Goal: Feedback & Contribution: Submit feedback/report problem

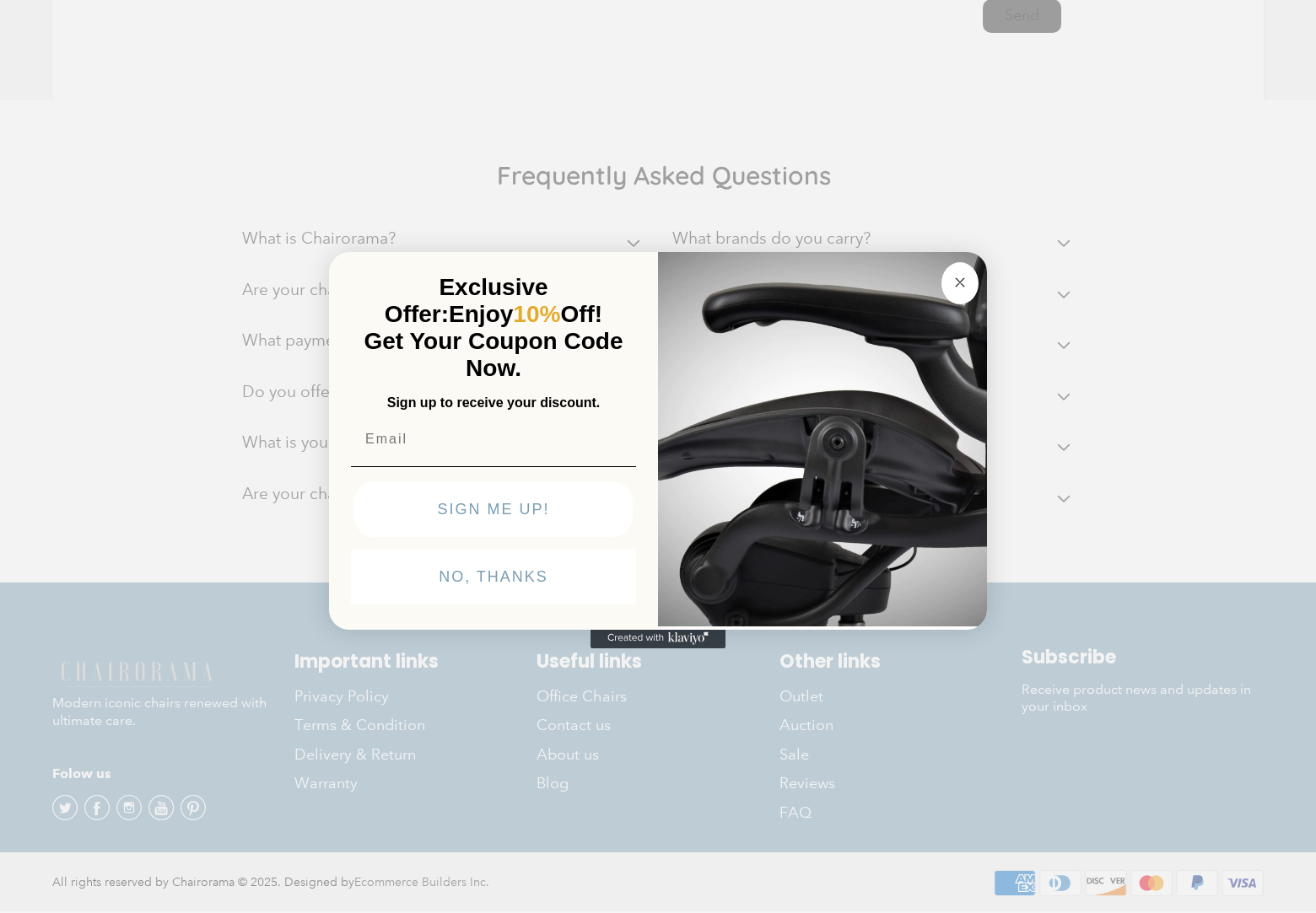
click at [664, 416] on img "POPUP Form" at bounding box center [822, 437] width 329 height 377
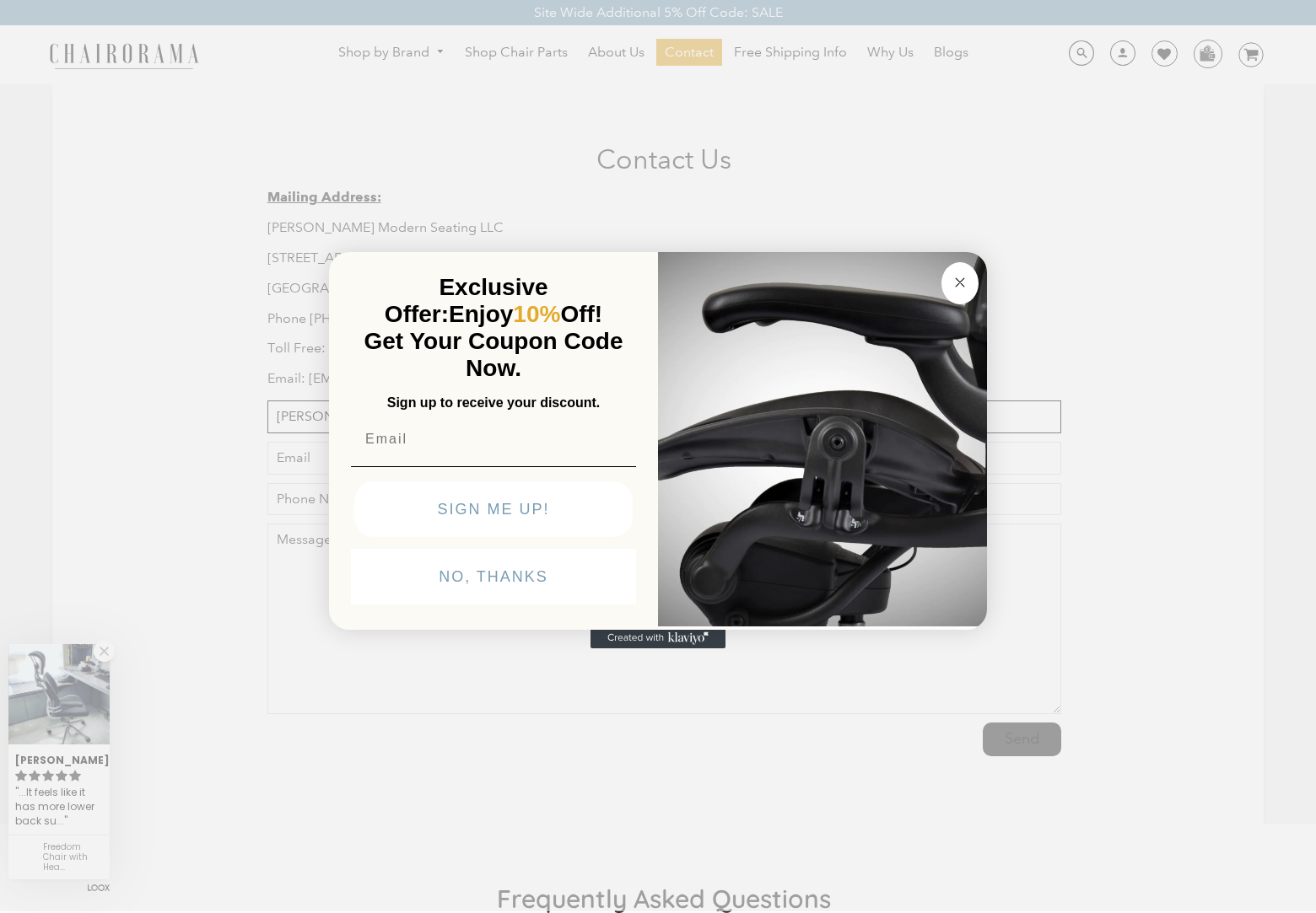
scroll to position [1, 0]
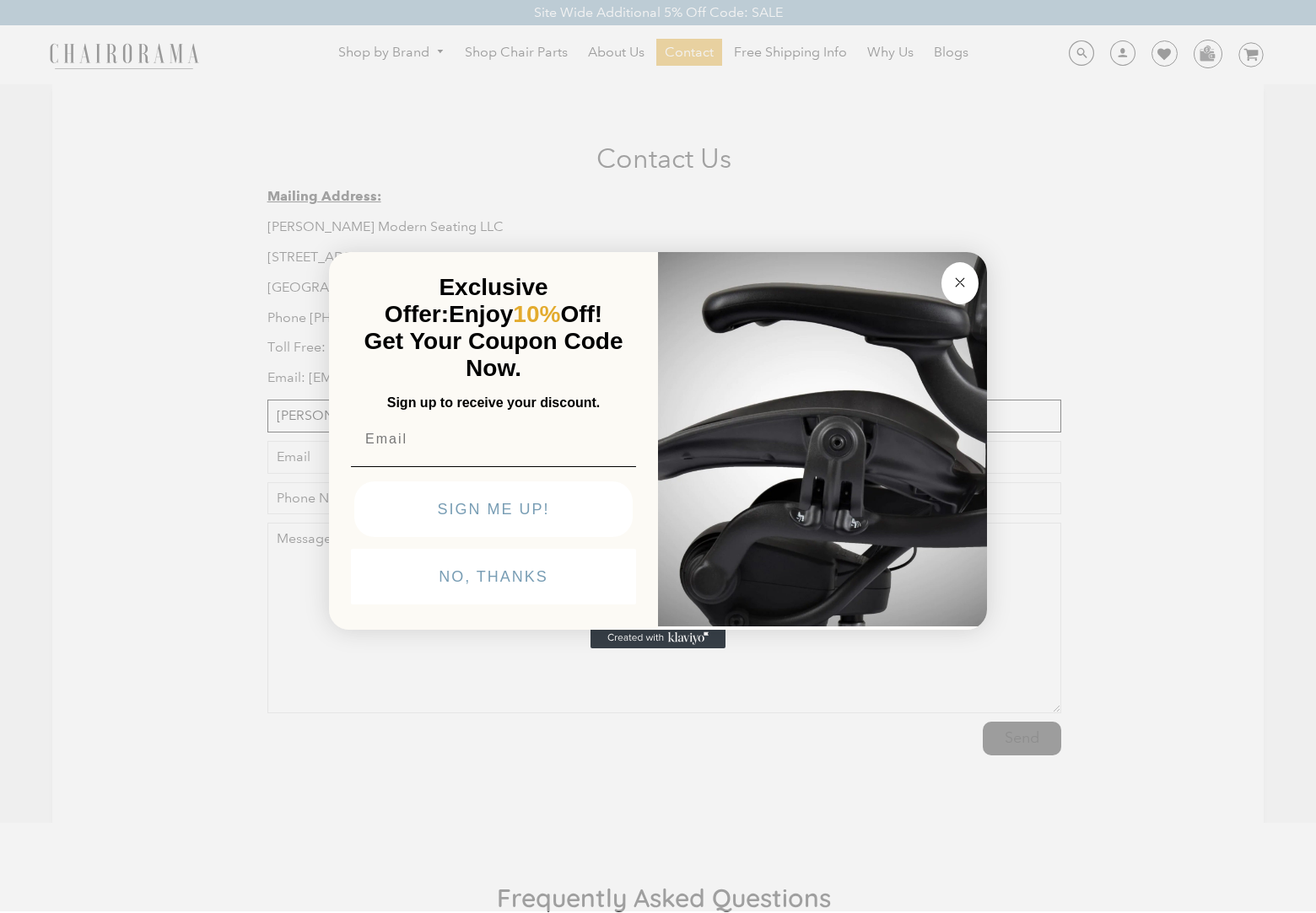
type input "[PERSON_NAME]"
click at [664, 457] on img "POPUP Form" at bounding box center [822, 437] width 329 height 377
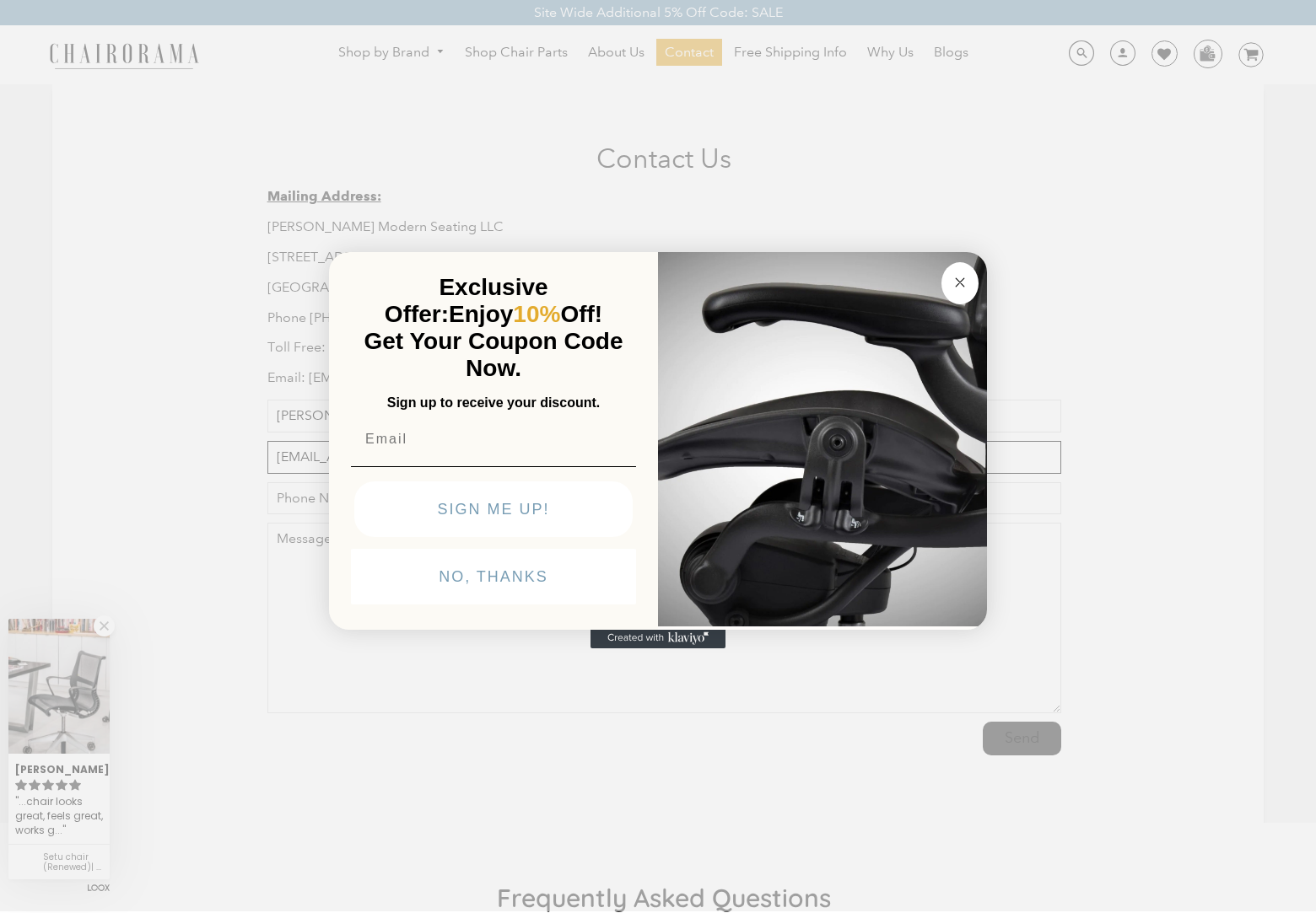
type input "[EMAIL_ADDRESS][DOMAIN_NAME]"
click at [664, 498] on img "POPUP Form" at bounding box center [822, 437] width 329 height 377
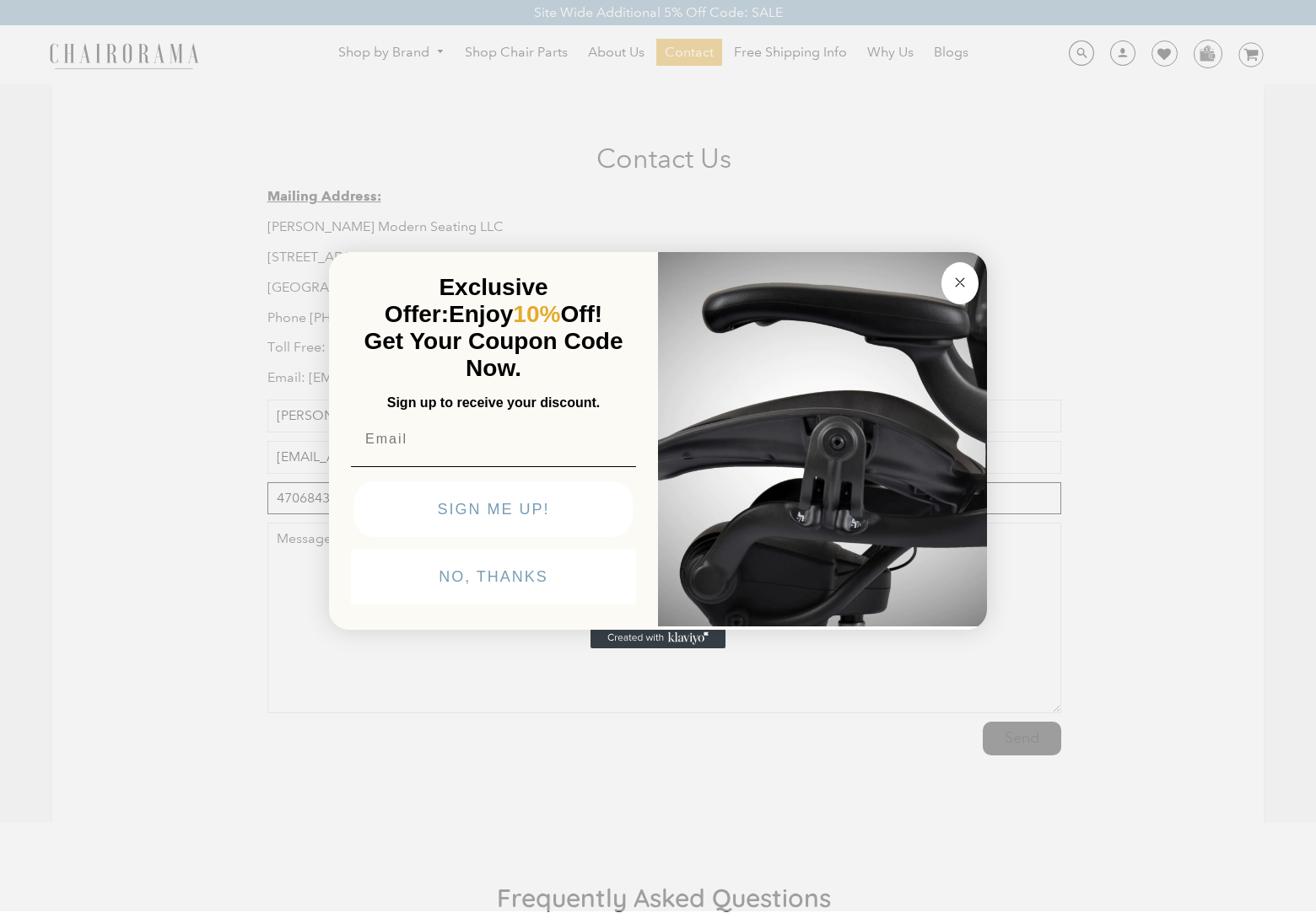
type input "4706843264"
type textarea "Dear Chairorama Team, Retail and consumer brands [DATE] face three big challeng…"
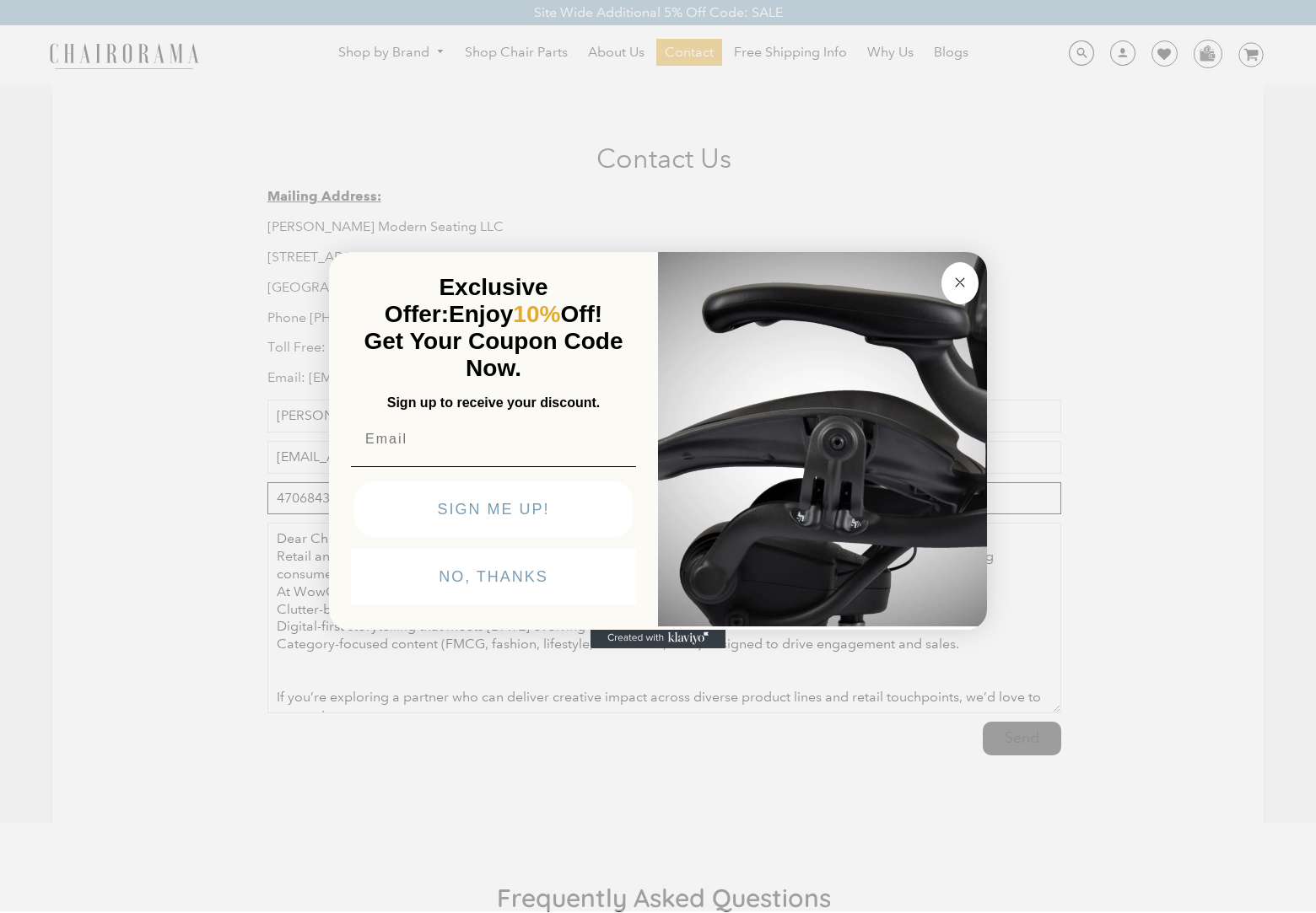
type input "4706843264"
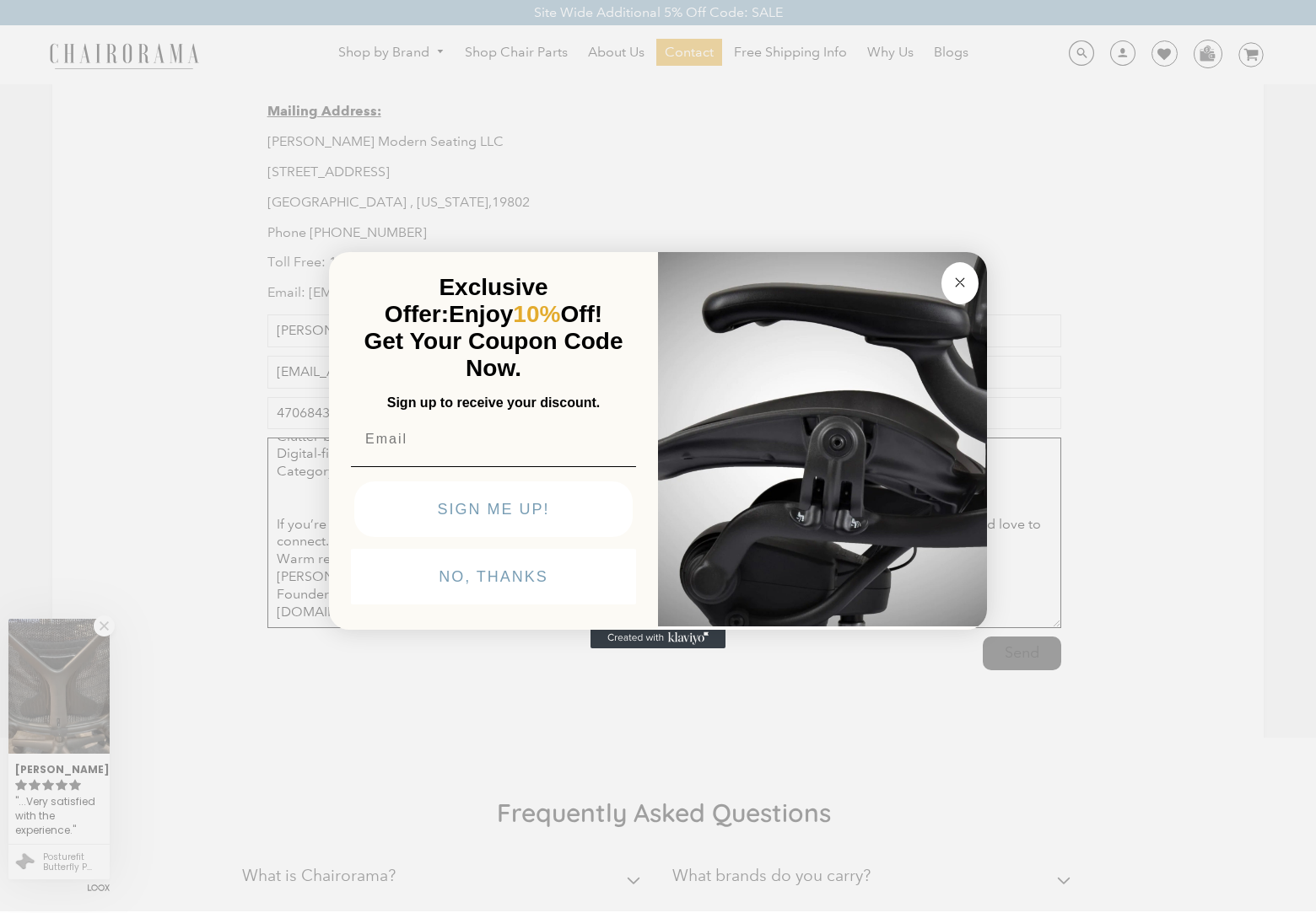
scroll to position [283, 0]
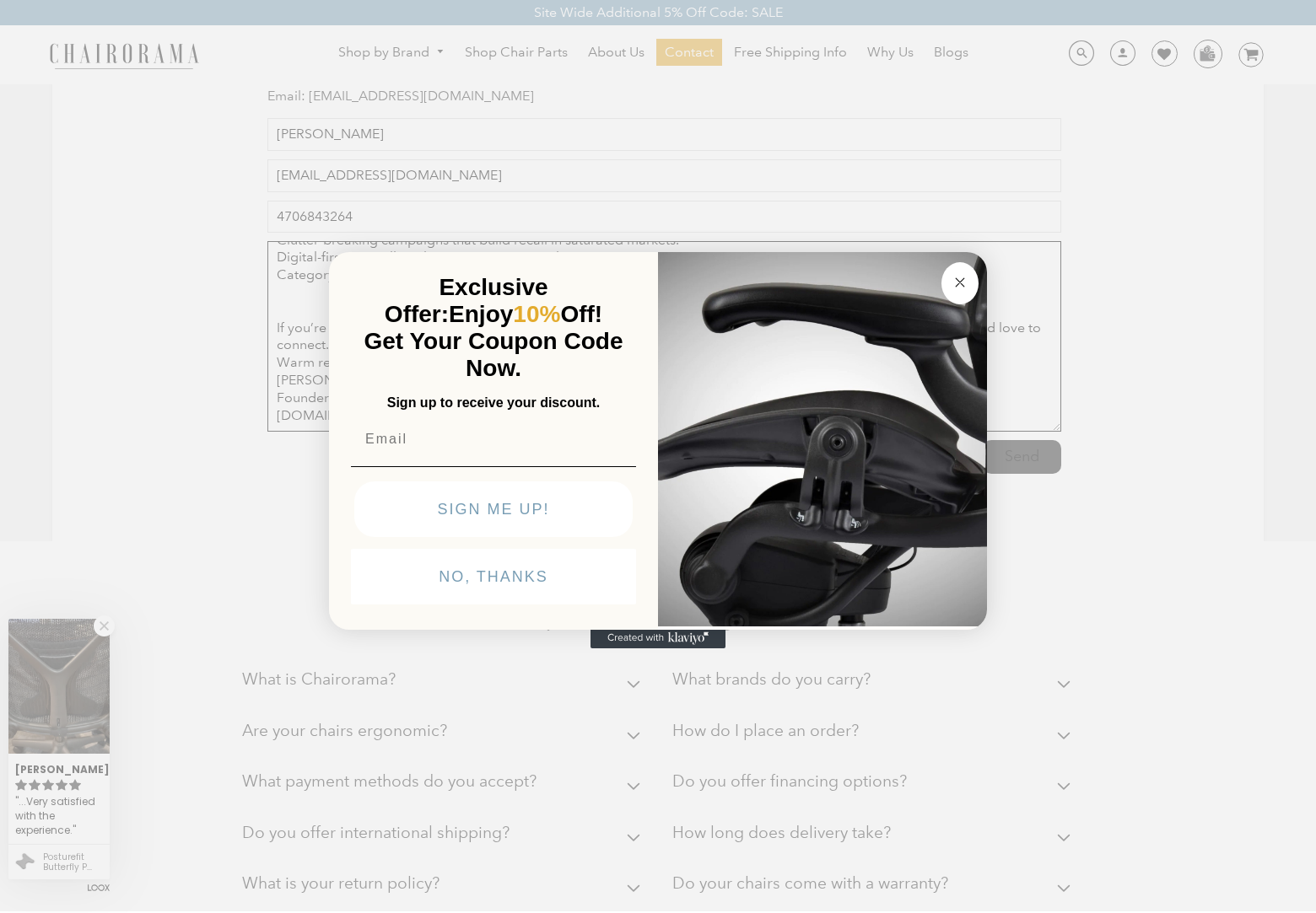
type textarea "Dear Chairorama Team, Retail and consumer brands [DATE] face three big challeng…"
click at [1022, 457] on div "Close dialog Exclusive Offer: Enjoy 10% Off! Get Your Coupon Code Now. Sign up …" at bounding box center [658, 455] width 1316 height 913
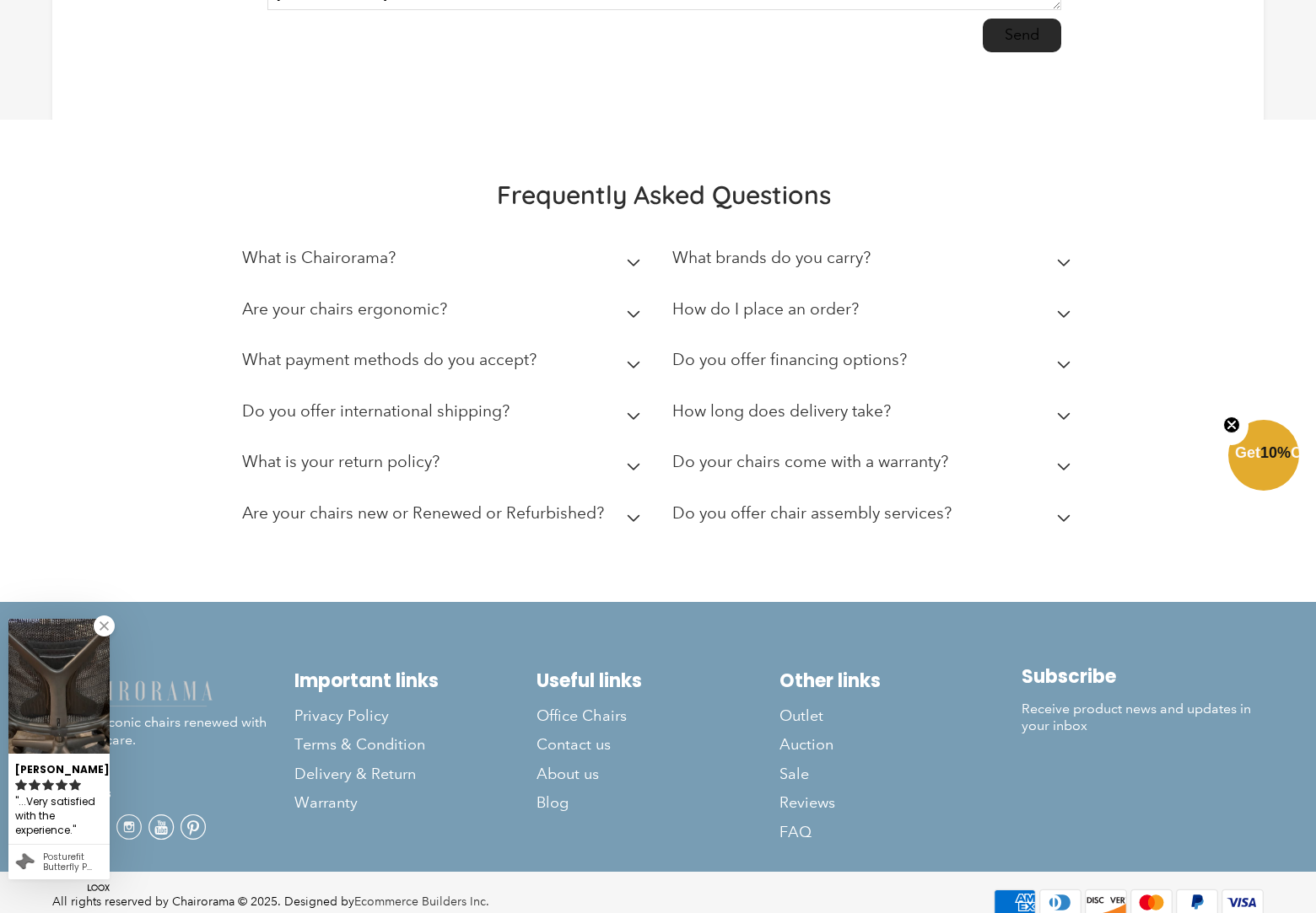
scroll to position [724, 0]
